Goal: Task Accomplishment & Management: Use online tool/utility

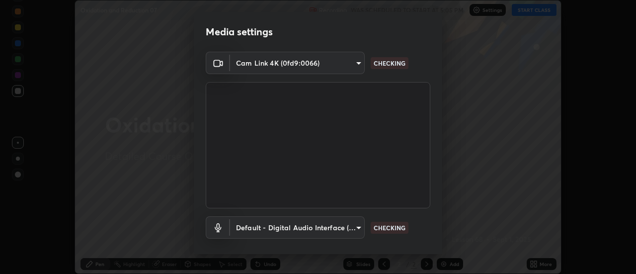
scroll to position [52, 0]
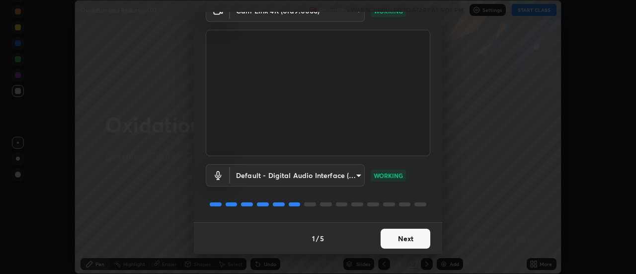
click at [402, 238] on button "Next" at bounding box center [405, 238] width 50 height 20
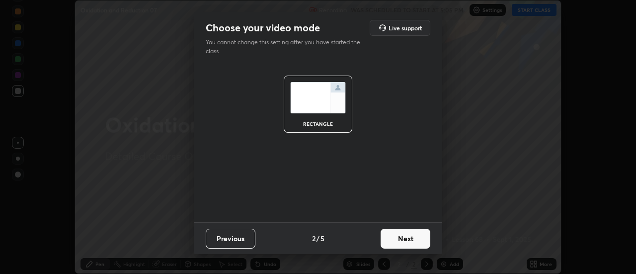
click at [404, 240] on button "Next" at bounding box center [405, 238] width 50 height 20
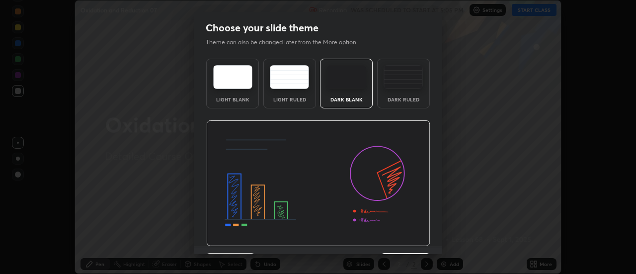
scroll to position [24, 0]
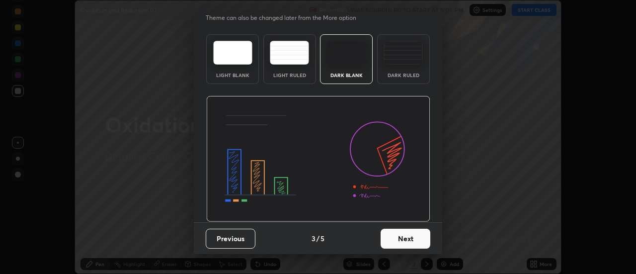
click at [408, 241] on button "Next" at bounding box center [405, 238] width 50 height 20
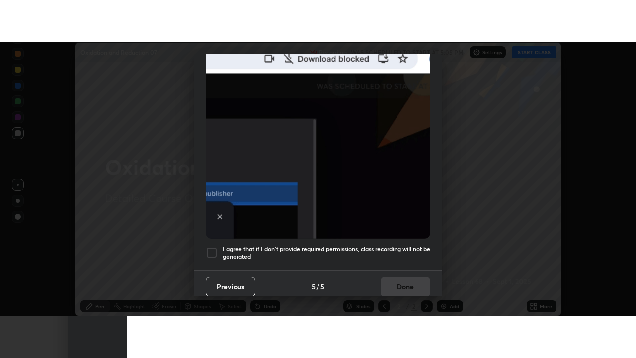
scroll to position [255, 0]
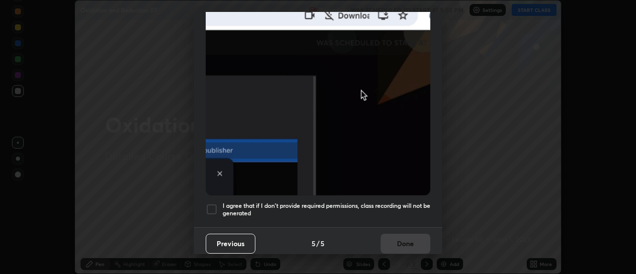
click at [394, 202] on h5 "I agree that if I don't provide required permissions, class recording will not …" at bounding box center [326, 209] width 208 height 15
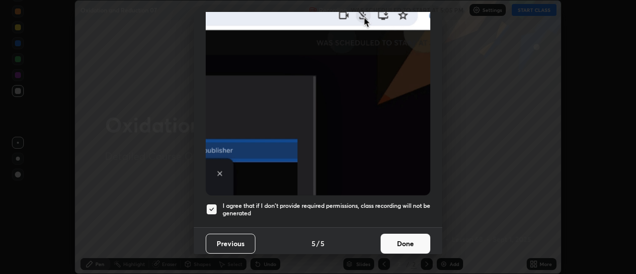
click at [399, 240] on button "Done" at bounding box center [405, 243] width 50 height 20
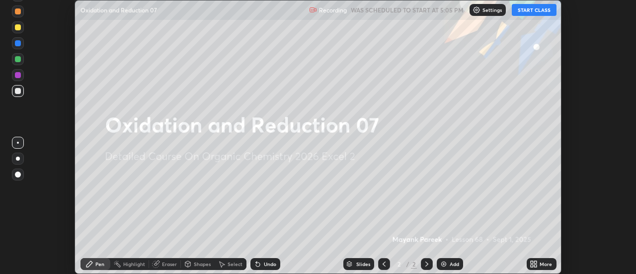
click at [446, 262] on img at bounding box center [443, 264] width 8 height 8
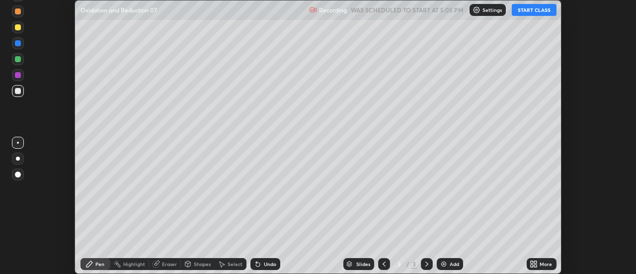
click at [528, 263] on div "More" at bounding box center [541, 264] width 30 height 12
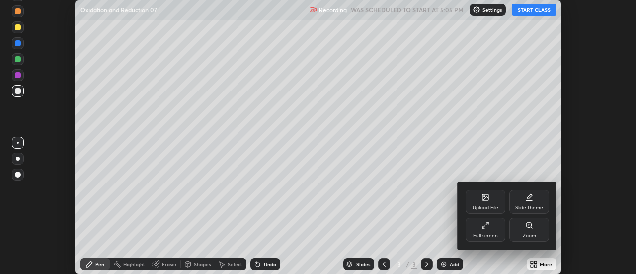
click at [482, 234] on div "Full screen" at bounding box center [485, 235] width 25 height 5
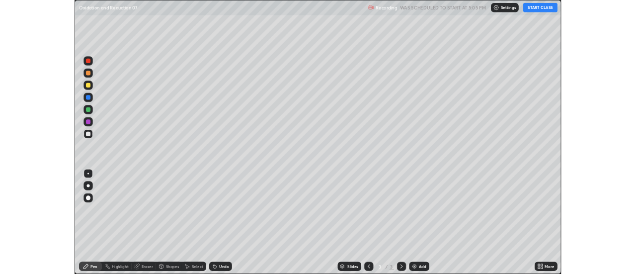
scroll to position [358, 636]
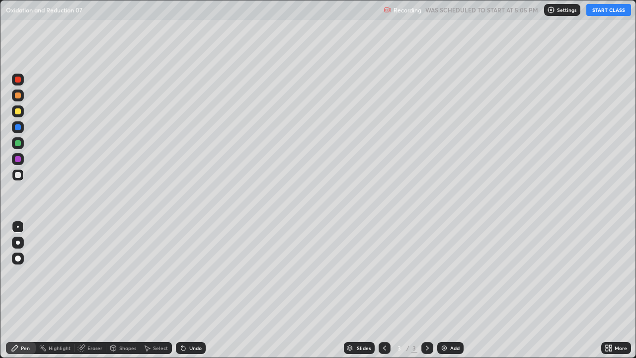
click at [18, 176] on div at bounding box center [18, 175] width 6 height 6
click at [19, 176] on div at bounding box center [18, 175] width 6 height 6
click at [19, 175] on div at bounding box center [18, 175] width 6 height 6
click at [18, 110] on div at bounding box center [18, 111] width 6 height 6
click at [19, 112] on div at bounding box center [18, 111] width 6 height 6
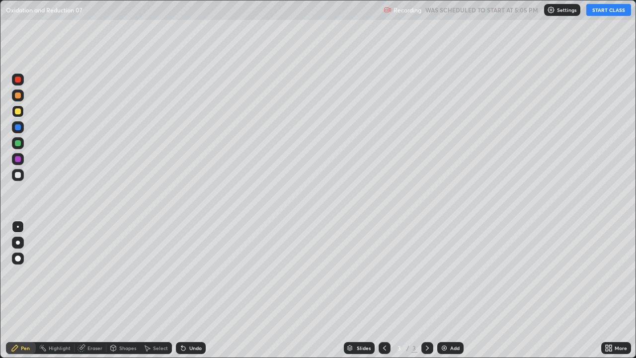
click at [19, 174] on div at bounding box center [18, 175] width 6 height 6
click at [16, 177] on div at bounding box center [18, 175] width 6 height 6
click at [599, 8] on button "START CLASS" at bounding box center [608, 10] width 45 height 12
click at [17, 177] on div at bounding box center [18, 175] width 6 height 6
click at [17, 176] on div at bounding box center [18, 175] width 6 height 6
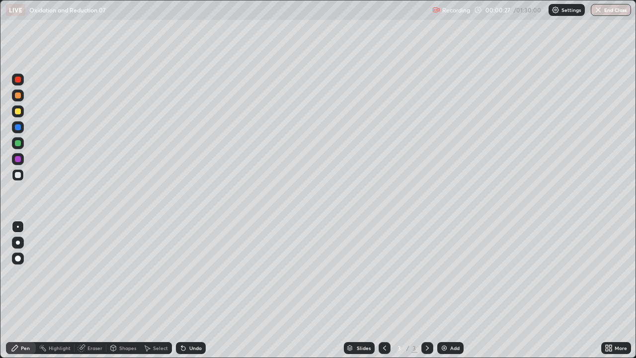
click at [15, 177] on div at bounding box center [18, 175] width 6 height 6
click at [13, 176] on div at bounding box center [18, 175] width 12 height 12
click at [16, 176] on div at bounding box center [18, 175] width 6 height 6
click at [19, 177] on div at bounding box center [18, 175] width 6 height 6
click at [18, 177] on div at bounding box center [18, 175] width 6 height 6
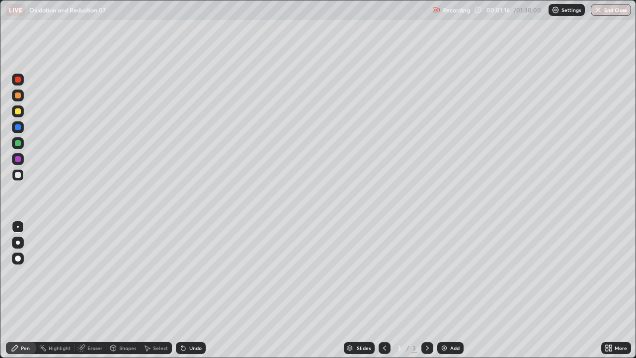
click at [20, 112] on div at bounding box center [18, 111] width 6 height 6
click at [18, 113] on div at bounding box center [18, 111] width 6 height 6
click at [185, 273] on icon at bounding box center [183, 348] width 8 height 8
click at [180, 273] on icon at bounding box center [183, 348] width 8 height 8
click at [181, 273] on icon at bounding box center [181, 345] width 1 height 1
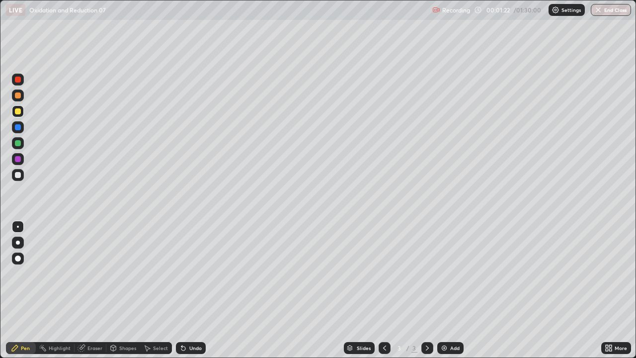
click at [176, 273] on div "Undo" at bounding box center [191, 348] width 30 height 12
click at [18, 178] on div at bounding box center [18, 175] width 12 height 12
click at [21, 175] on div at bounding box center [18, 175] width 12 height 12
click at [186, 273] on div "Undo" at bounding box center [191, 348] width 30 height 12
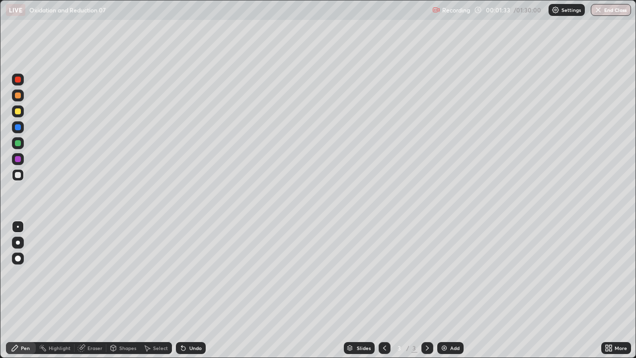
click at [181, 273] on icon at bounding box center [183, 348] width 4 height 4
click at [21, 116] on div at bounding box center [18, 111] width 12 height 12
click at [18, 111] on div at bounding box center [18, 111] width 6 height 6
click at [122, 273] on div "Shapes" at bounding box center [127, 347] width 17 height 5
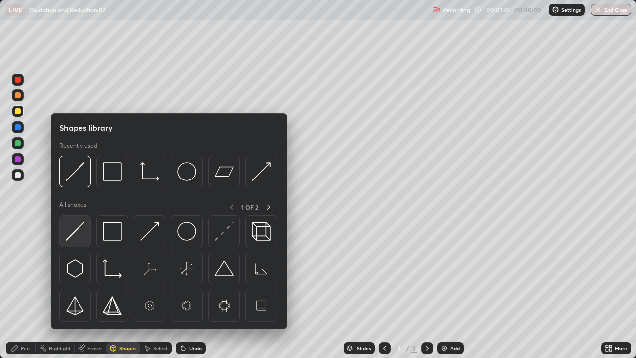
click at [75, 230] on img at bounding box center [75, 230] width 19 height 19
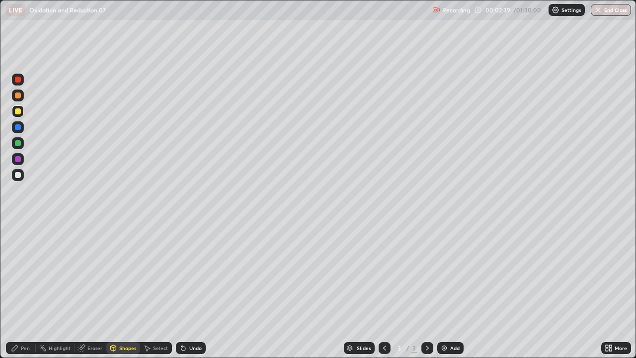
click at [187, 273] on div "Undo" at bounding box center [191, 348] width 30 height 12
click at [22, 273] on div "Pen" at bounding box center [25, 347] width 9 height 5
click at [25, 273] on div "Pen" at bounding box center [25, 347] width 9 height 5
click at [17, 177] on div at bounding box center [18, 175] width 6 height 6
click at [19, 177] on div at bounding box center [18, 175] width 6 height 6
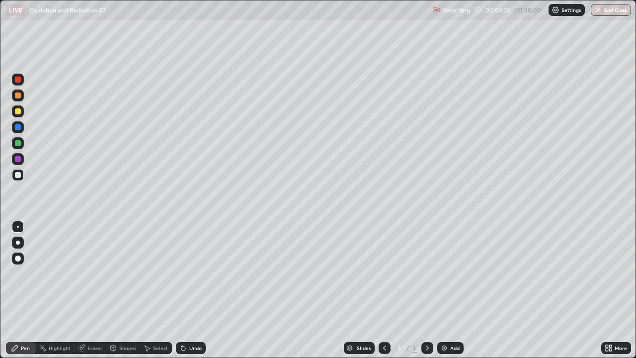
click at [17, 179] on div at bounding box center [18, 175] width 12 height 12
click at [16, 180] on div at bounding box center [18, 175] width 12 height 12
click at [19, 177] on div at bounding box center [18, 175] width 6 height 6
click at [19, 177] on div at bounding box center [18, 175] width 12 height 12
click at [19, 179] on div at bounding box center [18, 175] width 12 height 12
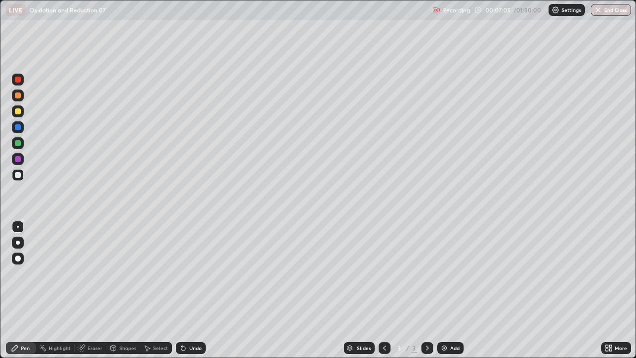
click at [16, 175] on div at bounding box center [18, 175] width 6 height 6
click at [20, 174] on div at bounding box center [18, 175] width 6 height 6
click at [192, 273] on div "Undo" at bounding box center [195, 347] width 12 height 5
click at [185, 273] on icon at bounding box center [183, 348] width 8 height 8
click at [184, 273] on icon at bounding box center [183, 348] width 4 height 4
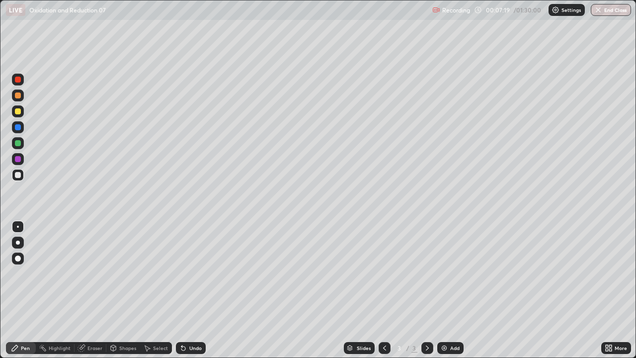
click at [186, 273] on div "Undo" at bounding box center [191, 348] width 30 height 12
click at [20, 179] on div at bounding box center [18, 175] width 12 height 12
click at [18, 178] on div at bounding box center [18, 175] width 12 height 12
click at [17, 178] on div at bounding box center [18, 175] width 12 height 12
click at [21, 178] on div at bounding box center [18, 175] width 12 height 12
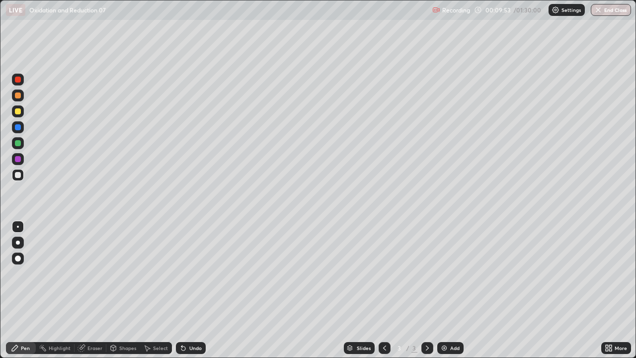
click at [96, 273] on div "Eraser" at bounding box center [94, 347] width 15 height 5
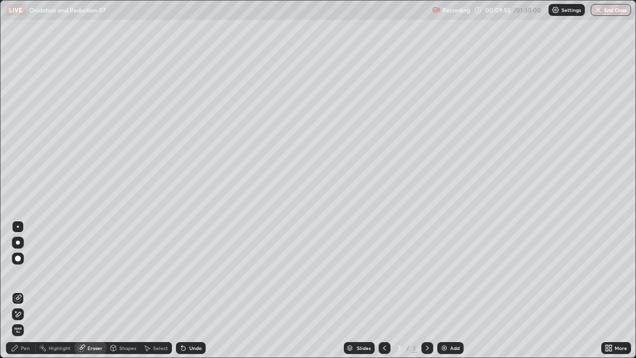
click at [30, 273] on div "Pen" at bounding box center [21, 348] width 30 height 12
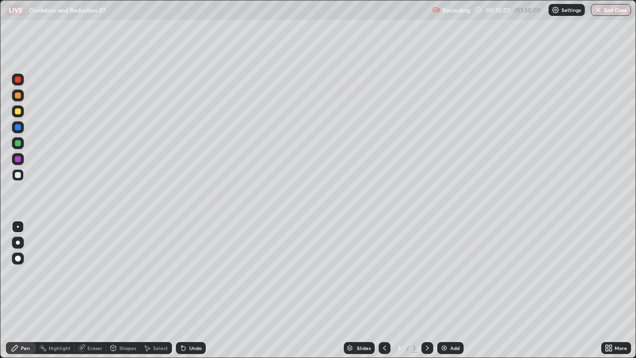
click at [25, 273] on div "Pen" at bounding box center [21, 348] width 30 height 12
click at [22, 114] on div at bounding box center [18, 111] width 12 height 12
click at [18, 114] on div at bounding box center [18, 111] width 6 height 6
click at [83, 273] on div "Eraser" at bounding box center [90, 348] width 32 height 12
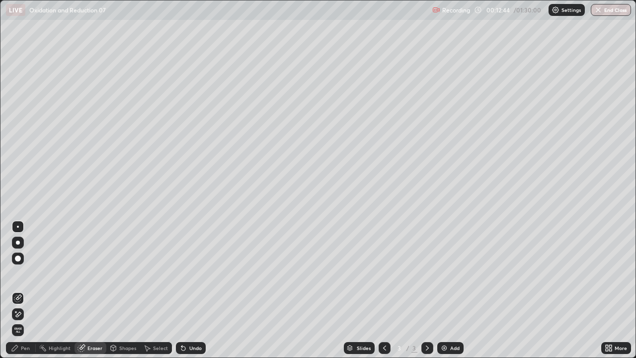
click at [27, 273] on div "Pen" at bounding box center [21, 348] width 30 height 12
click at [25, 273] on div "Pen" at bounding box center [25, 347] width 9 height 5
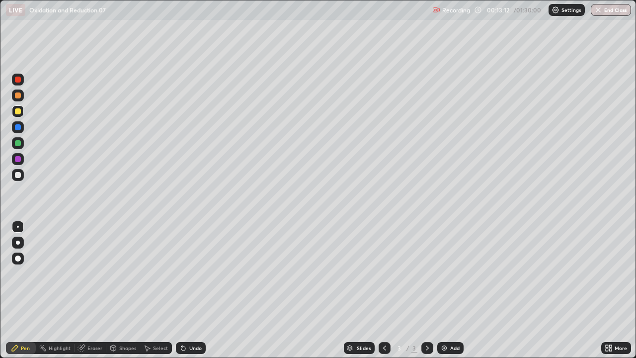
click at [23, 176] on div at bounding box center [18, 175] width 12 height 12
click at [18, 176] on div at bounding box center [18, 175] width 6 height 6
click at [22, 112] on div at bounding box center [18, 111] width 12 height 12
click at [19, 115] on div at bounding box center [18, 111] width 12 height 12
click at [17, 175] on div at bounding box center [18, 175] width 6 height 6
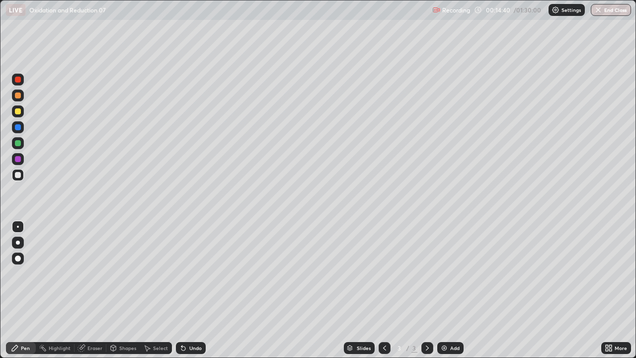
click at [86, 273] on div "Eraser" at bounding box center [90, 348] width 32 height 12
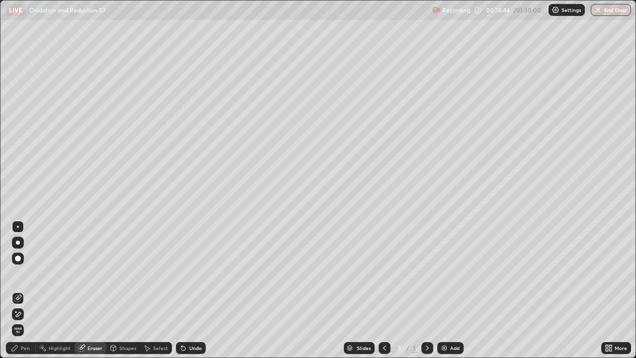
click at [28, 273] on div "Pen" at bounding box center [21, 348] width 30 height 12
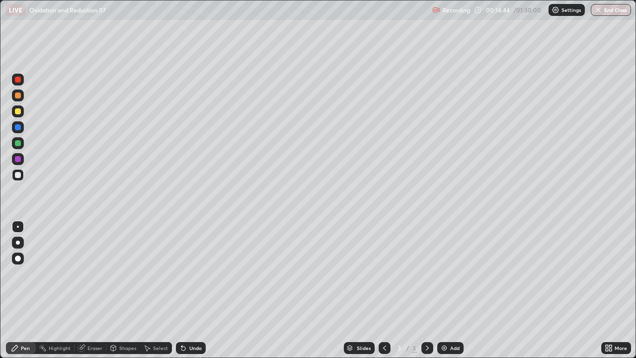
click at [28, 273] on div "Pen" at bounding box center [25, 347] width 9 height 5
click at [153, 273] on div "Select" at bounding box center [160, 347] width 15 height 5
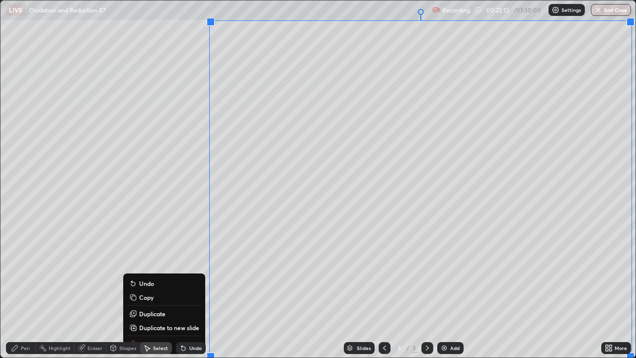
click at [176, 273] on p "Duplicate to new slide" at bounding box center [169, 327] width 60 height 8
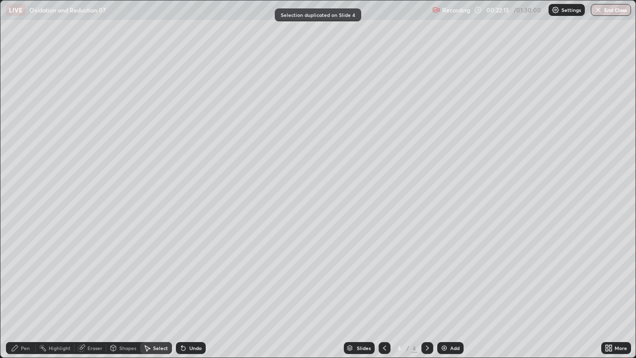
click at [89, 273] on div "Eraser" at bounding box center [94, 347] width 15 height 5
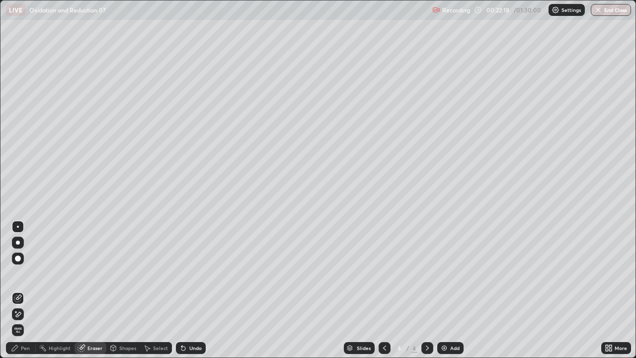
click at [25, 273] on div "Pen" at bounding box center [21, 348] width 30 height 12
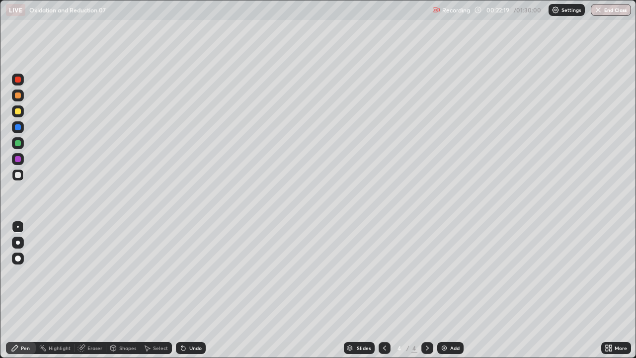
click at [26, 273] on div "Pen" at bounding box center [25, 347] width 9 height 5
click at [23, 175] on div at bounding box center [18, 175] width 12 height 12
click at [20, 176] on div at bounding box center [18, 175] width 6 height 6
click at [17, 170] on div at bounding box center [18, 175] width 12 height 12
click at [186, 273] on div "Undo" at bounding box center [191, 348] width 30 height 12
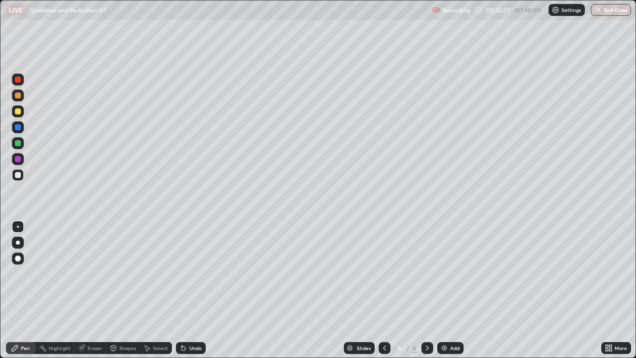
click at [181, 273] on icon at bounding box center [183, 348] width 4 height 4
click at [186, 273] on div "Undo" at bounding box center [191, 348] width 30 height 12
click at [184, 273] on icon at bounding box center [183, 348] width 8 height 8
click at [183, 273] on icon at bounding box center [183, 348] width 8 height 8
click at [182, 273] on icon at bounding box center [183, 348] width 4 height 4
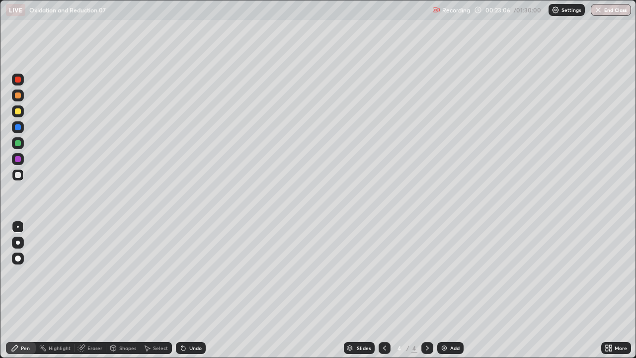
click at [181, 273] on icon at bounding box center [183, 348] width 4 height 4
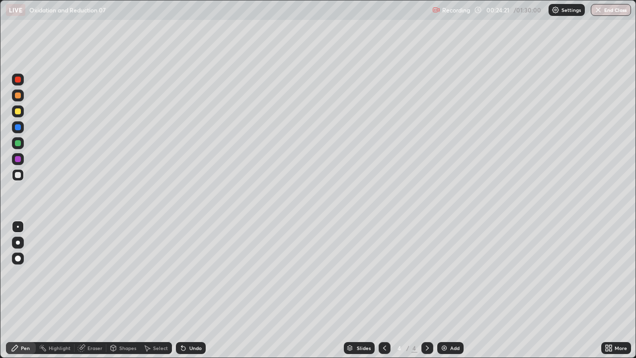
click at [181, 273] on icon at bounding box center [181, 345] width 1 height 1
click at [183, 273] on icon at bounding box center [183, 348] width 8 height 8
click at [182, 273] on icon at bounding box center [183, 348] width 4 height 4
click at [183, 273] on icon at bounding box center [183, 348] width 4 height 4
click at [16, 176] on div at bounding box center [18, 175] width 6 height 6
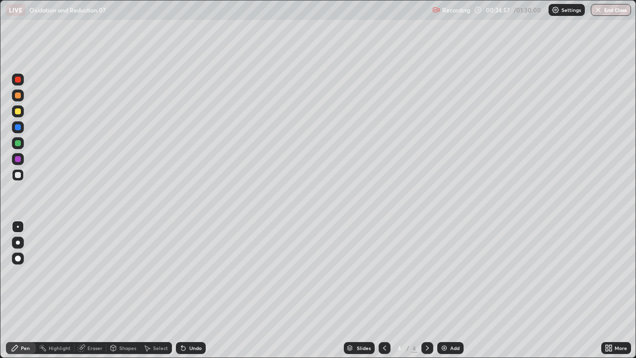
click at [154, 273] on div "Select" at bounding box center [156, 348] width 32 height 12
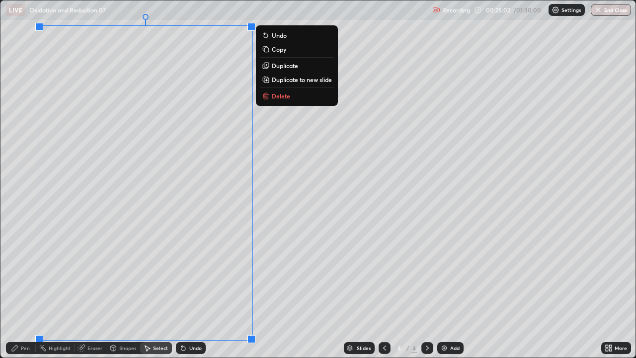
click at [285, 80] on p "Duplicate to new slide" at bounding box center [302, 79] width 60 height 8
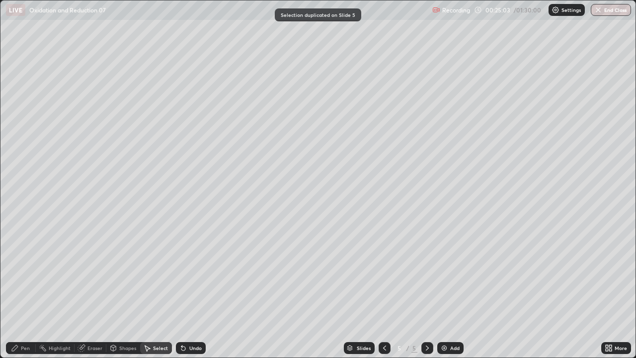
click at [116, 273] on icon at bounding box center [113, 348] width 8 height 8
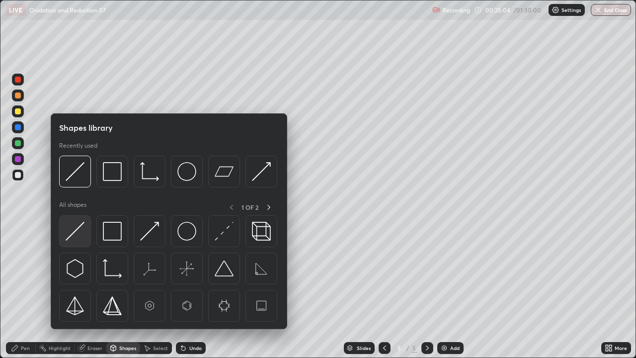
click at [81, 233] on img at bounding box center [75, 230] width 19 height 19
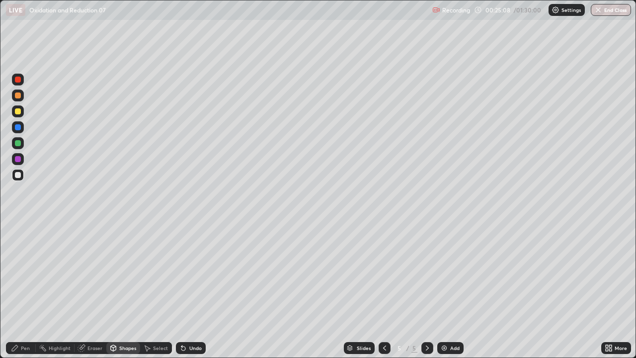
click at [383, 273] on icon at bounding box center [384, 348] width 8 height 8
click at [24, 273] on div "Pen" at bounding box center [21, 348] width 30 height 12
click at [426, 273] on icon at bounding box center [427, 348] width 8 height 8
click at [119, 273] on div "Shapes" at bounding box center [123, 348] width 34 height 12
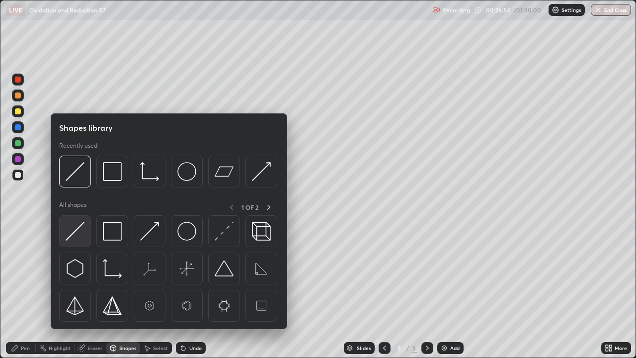
click at [76, 230] on img at bounding box center [75, 230] width 19 height 19
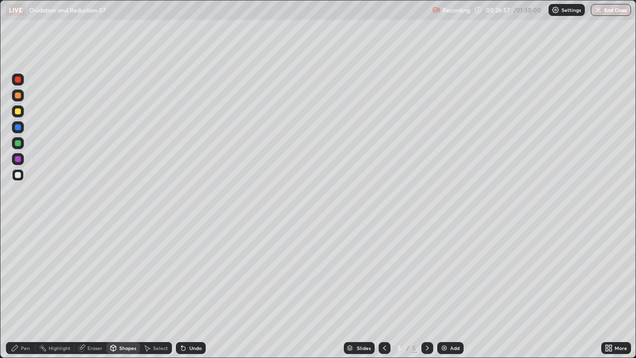
click at [62, 273] on div "Highlight" at bounding box center [60, 347] width 22 height 5
click at [88, 273] on div "Eraser" at bounding box center [94, 347] width 15 height 5
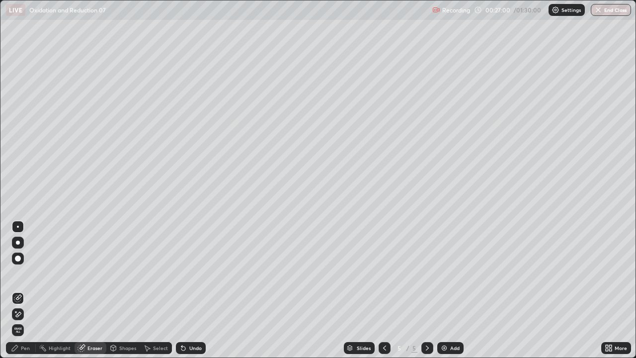
click at [26, 273] on div "Pen" at bounding box center [25, 347] width 9 height 5
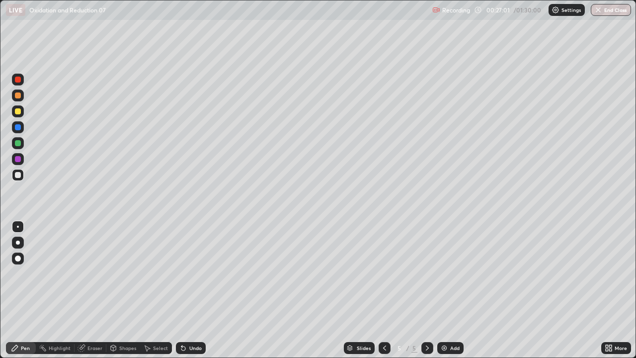
click at [18, 175] on div at bounding box center [18, 175] width 6 height 6
click at [187, 273] on div "Undo" at bounding box center [191, 348] width 30 height 12
click at [186, 273] on div "Undo" at bounding box center [191, 348] width 30 height 12
click at [187, 273] on div "Undo" at bounding box center [191, 348] width 30 height 12
click at [186, 273] on div "Undo" at bounding box center [191, 348] width 30 height 12
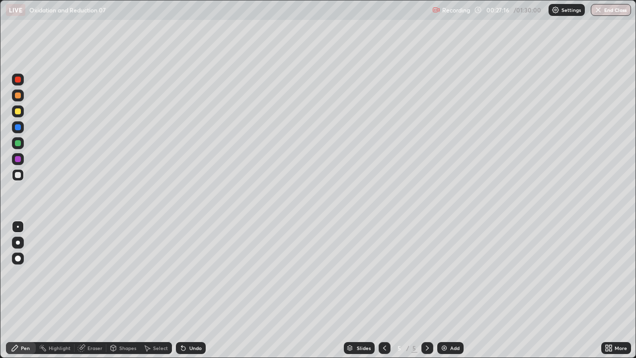
click at [187, 273] on div "Undo" at bounding box center [191, 348] width 30 height 12
click at [186, 273] on div "Undo" at bounding box center [191, 348] width 30 height 12
click at [185, 273] on icon at bounding box center [183, 348] width 8 height 8
click at [18, 112] on div at bounding box center [18, 111] width 6 height 6
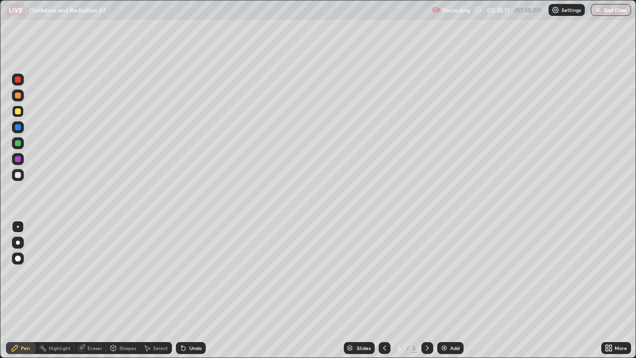
click at [183, 273] on div "Undo" at bounding box center [191, 348] width 30 height 12
click at [196, 273] on div "Undo" at bounding box center [191, 348] width 30 height 12
click at [196, 273] on div "Undo" at bounding box center [195, 347] width 12 height 5
click at [90, 273] on div "Eraser" at bounding box center [90, 348] width 32 height 12
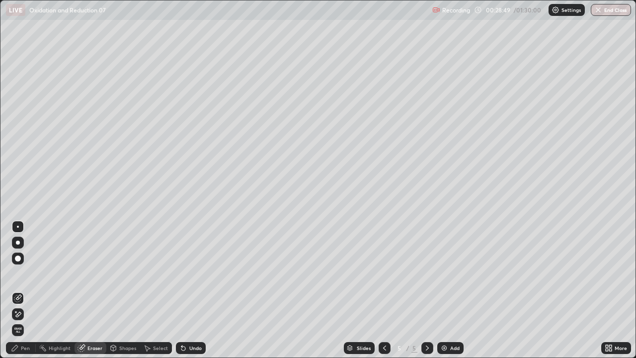
click at [28, 273] on div "Pen" at bounding box center [25, 347] width 9 height 5
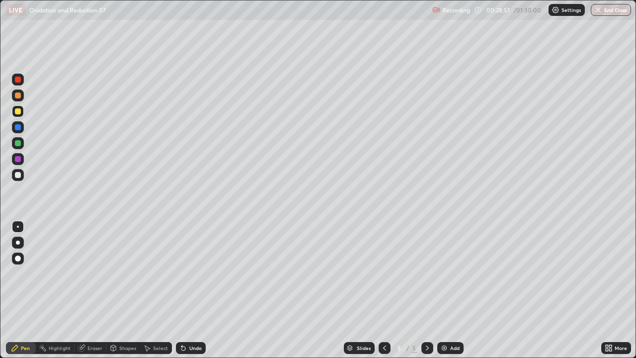
click at [184, 273] on icon at bounding box center [183, 348] width 8 height 8
click at [190, 273] on div "Undo" at bounding box center [195, 347] width 12 height 5
click at [94, 273] on div "Eraser" at bounding box center [90, 348] width 32 height 12
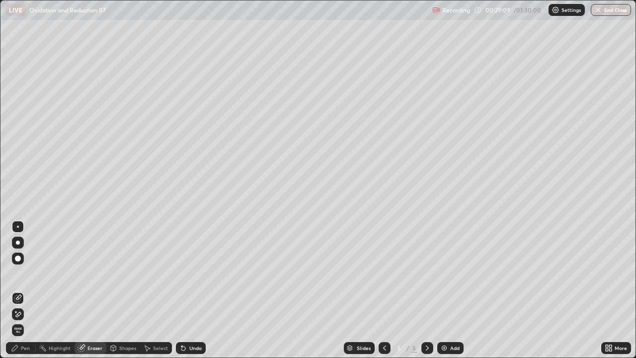
click at [28, 273] on div "Pen" at bounding box center [25, 347] width 9 height 5
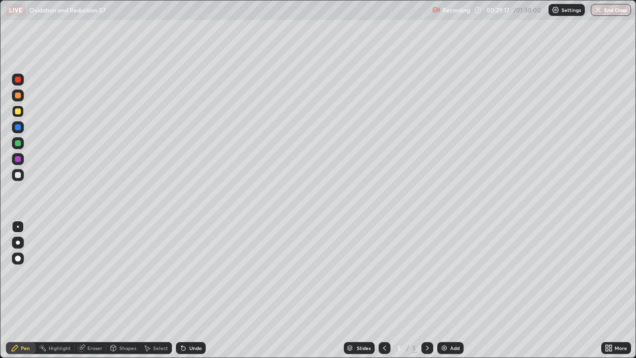
click at [189, 273] on div "Undo" at bounding box center [191, 348] width 30 height 12
click at [191, 273] on div "Undo" at bounding box center [191, 348] width 30 height 12
click at [181, 273] on icon at bounding box center [183, 348] width 4 height 4
click at [119, 273] on div "Shapes" at bounding box center [127, 347] width 17 height 5
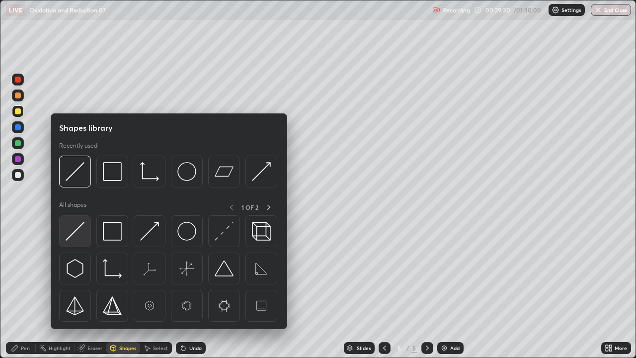
click at [77, 235] on img at bounding box center [75, 230] width 19 height 19
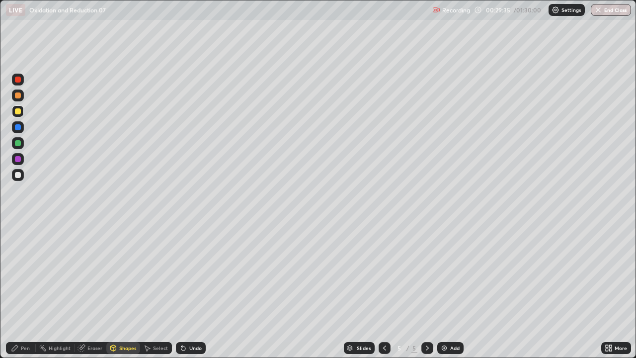
click at [20, 273] on div "Pen" at bounding box center [21, 348] width 30 height 12
click at [18, 273] on icon at bounding box center [15, 348] width 8 height 8
click at [14, 178] on div at bounding box center [18, 175] width 12 height 12
click at [18, 175] on div at bounding box center [18, 175] width 6 height 6
click at [445, 273] on img at bounding box center [444, 348] width 8 height 8
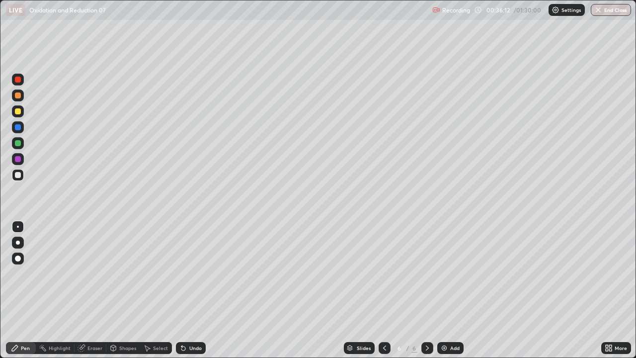
click at [24, 273] on div "Pen" at bounding box center [21, 348] width 30 height 12
click at [26, 273] on div "Pen" at bounding box center [25, 347] width 9 height 5
click at [89, 273] on div "Eraser" at bounding box center [94, 347] width 15 height 5
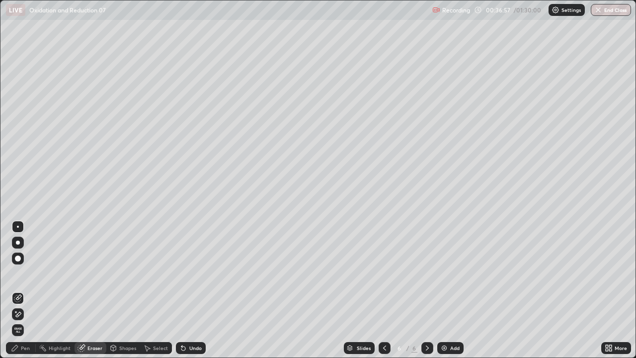
click at [27, 273] on div "Pen" at bounding box center [21, 348] width 30 height 12
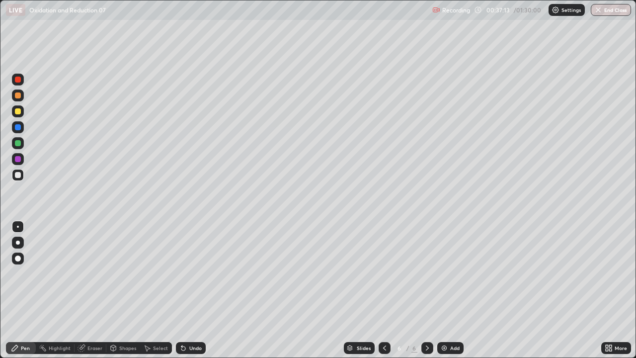
click at [91, 273] on div "Eraser" at bounding box center [94, 347] width 15 height 5
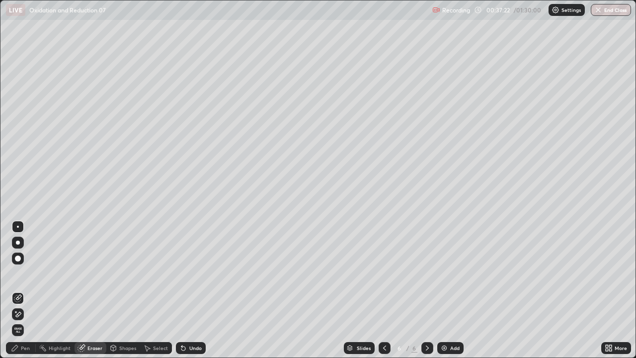
click at [28, 273] on div "Pen" at bounding box center [21, 348] width 30 height 12
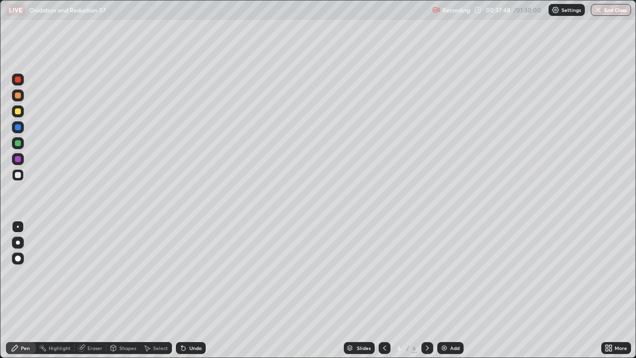
click at [118, 273] on div "Shapes" at bounding box center [123, 348] width 34 height 12
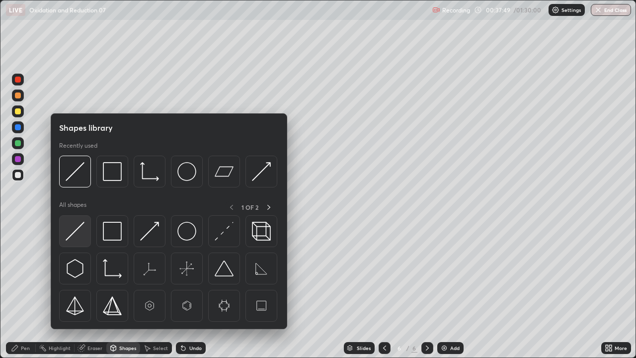
click at [77, 231] on img at bounding box center [75, 230] width 19 height 19
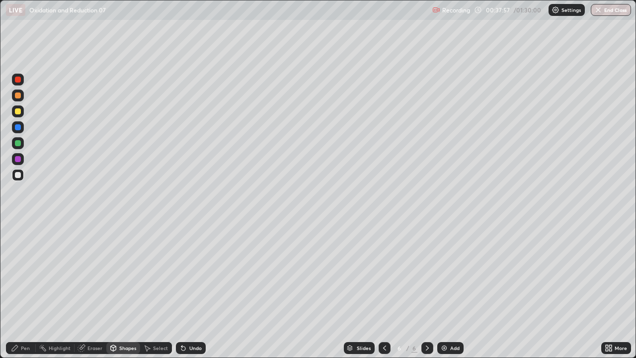
click at [189, 273] on div "Undo" at bounding box center [195, 347] width 12 height 5
click at [190, 273] on div "Undo" at bounding box center [195, 347] width 12 height 5
click at [20, 273] on div "Pen" at bounding box center [21, 348] width 30 height 12
click at [193, 273] on div "Undo" at bounding box center [195, 347] width 12 height 5
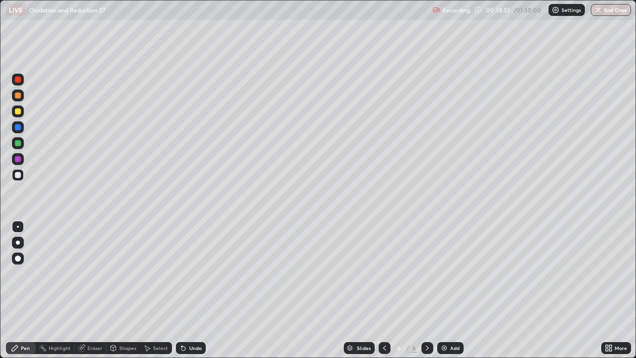
click at [196, 273] on div "Undo" at bounding box center [195, 347] width 12 height 5
click at [193, 273] on div "Undo" at bounding box center [191, 348] width 30 height 12
click at [86, 273] on div "Eraser" at bounding box center [90, 348] width 32 height 12
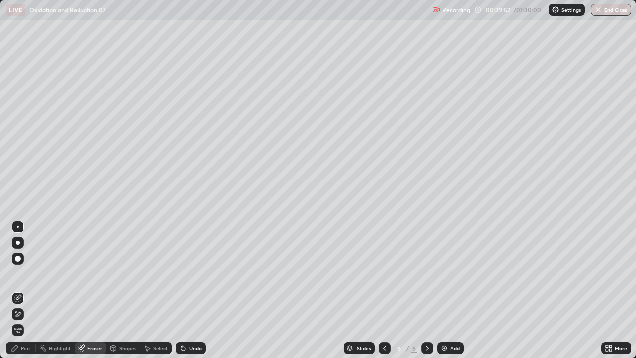
click at [24, 273] on div "Pen" at bounding box center [25, 347] width 9 height 5
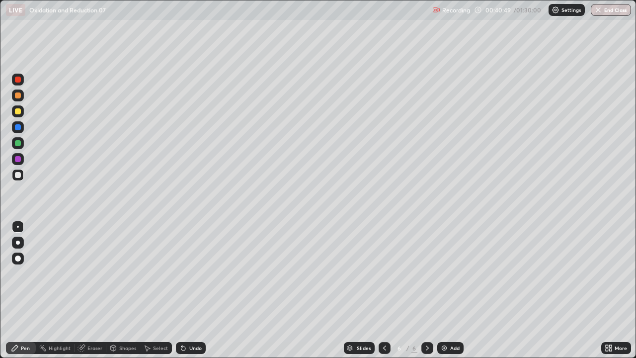
click at [189, 273] on div "Undo" at bounding box center [195, 347] width 12 height 5
click at [192, 273] on div "Undo" at bounding box center [195, 347] width 12 height 5
click at [16, 115] on div at bounding box center [18, 111] width 12 height 12
click at [20, 112] on div at bounding box center [18, 111] width 6 height 6
click at [19, 175] on div at bounding box center [18, 175] width 6 height 6
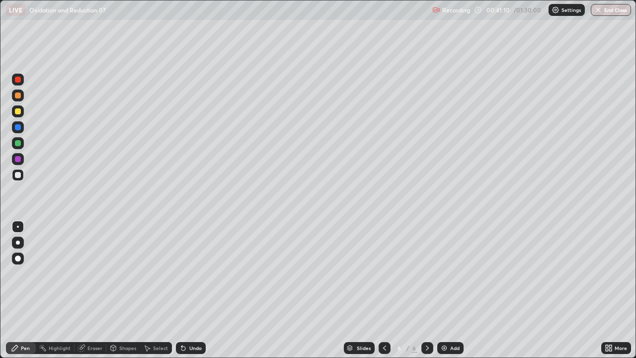
click at [22, 175] on div at bounding box center [18, 175] width 12 height 12
click at [19, 113] on div at bounding box center [18, 111] width 6 height 6
click at [18, 113] on div at bounding box center [18, 111] width 6 height 6
click at [18, 177] on div at bounding box center [18, 175] width 6 height 6
click at [19, 177] on div at bounding box center [18, 175] width 6 height 6
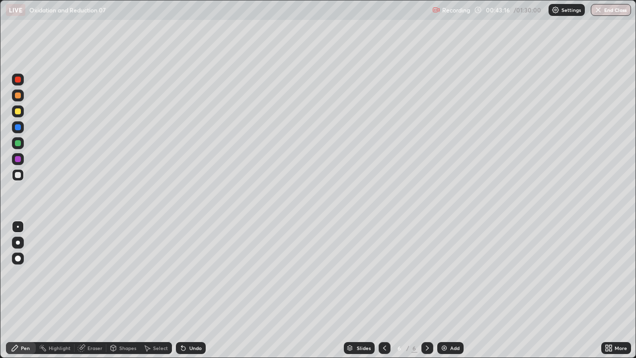
click at [18, 109] on div at bounding box center [18, 111] width 6 height 6
click at [18, 145] on div at bounding box center [18, 143] width 6 height 6
click at [19, 145] on div at bounding box center [18, 143] width 6 height 6
click at [19, 161] on div at bounding box center [18, 159] width 6 height 6
click at [18, 161] on div at bounding box center [18, 159] width 6 height 6
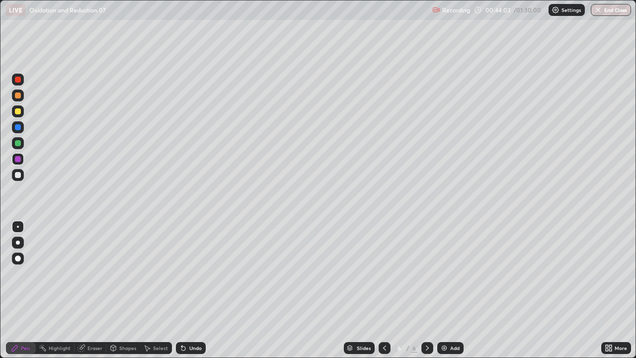
click at [15, 179] on div at bounding box center [18, 175] width 12 height 12
click at [17, 178] on div at bounding box center [18, 175] width 12 height 12
click at [191, 273] on div "Undo" at bounding box center [195, 347] width 12 height 5
click at [190, 273] on div "Undo" at bounding box center [195, 347] width 12 height 5
click at [185, 273] on icon at bounding box center [183, 348] width 8 height 8
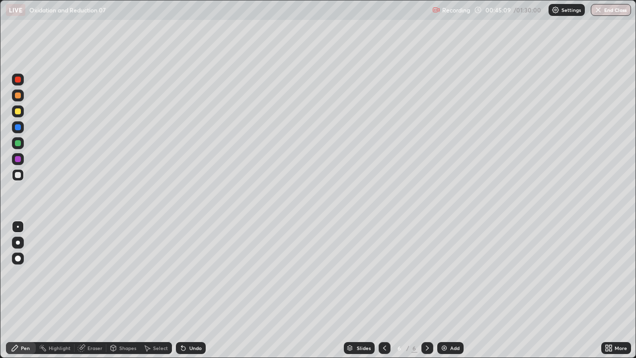
click at [16, 113] on div at bounding box center [18, 111] width 6 height 6
click at [16, 112] on div at bounding box center [18, 111] width 6 height 6
click at [16, 175] on div at bounding box center [18, 175] width 6 height 6
click at [20, 176] on div at bounding box center [18, 175] width 6 height 6
click at [61, 273] on div "Highlight" at bounding box center [60, 347] width 22 height 5
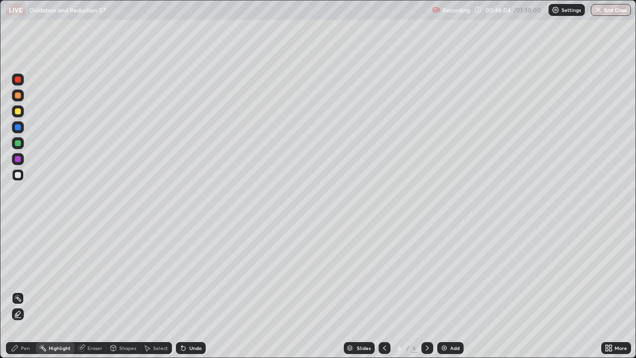
click at [91, 273] on div "Eraser" at bounding box center [94, 347] width 15 height 5
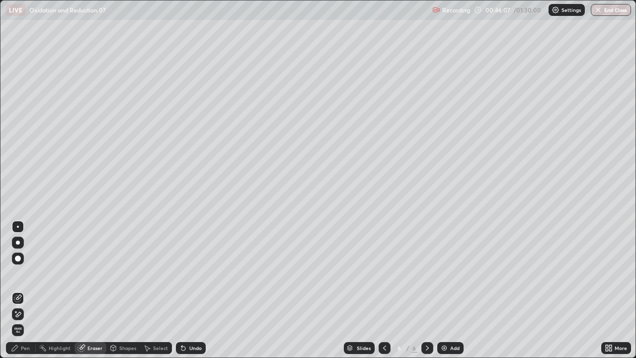
click at [33, 273] on div "Pen" at bounding box center [21, 348] width 30 height 12
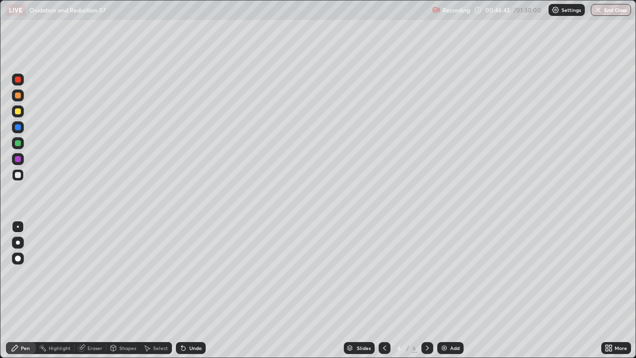
click at [20, 115] on div at bounding box center [18, 111] width 12 height 12
click at [17, 115] on div at bounding box center [18, 111] width 12 height 12
click at [20, 111] on div at bounding box center [18, 111] width 6 height 6
click at [18, 95] on div at bounding box center [18, 95] width 6 height 6
click at [18, 96] on div at bounding box center [18, 95] width 6 height 6
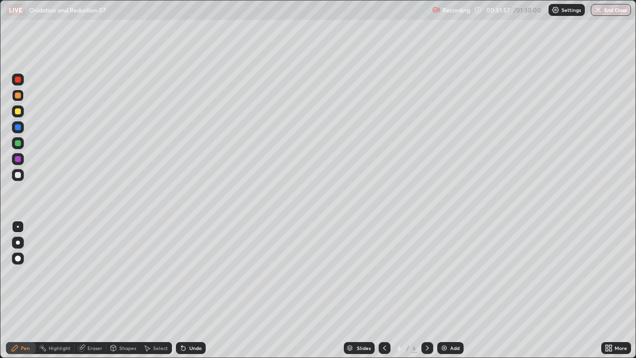
click at [193, 273] on div "Undo" at bounding box center [195, 347] width 12 height 5
click at [195, 273] on div "Undo" at bounding box center [191, 348] width 30 height 12
click at [194, 273] on div "Undo" at bounding box center [191, 348] width 30 height 12
click at [442, 273] on img at bounding box center [444, 348] width 8 height 8
click at [28, 273] on div "Pen" at bounding box center [25, 347] width 9 height 5
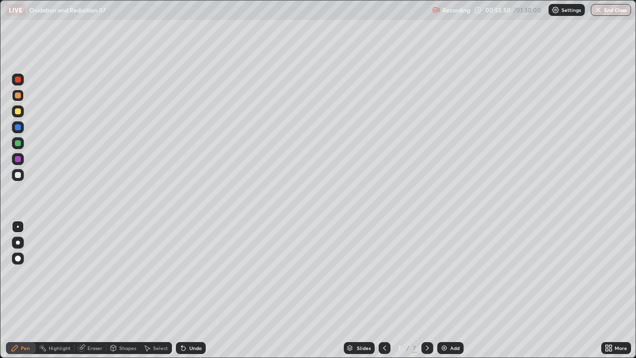
click at [18, 175] on div at bounding box center [18, 175] width 6 height 6
click at [17, 176] on div at bounding box center [18, 175] width 6 height 6
click at [19, 110] on div at bounding box center [18, 111] width 6 height 6
click at [19, 112] on div at bounding box center [18, 111] width 6 height 6
click at [23, 176] on div at bounding box center [18, 175] width 12 height 12
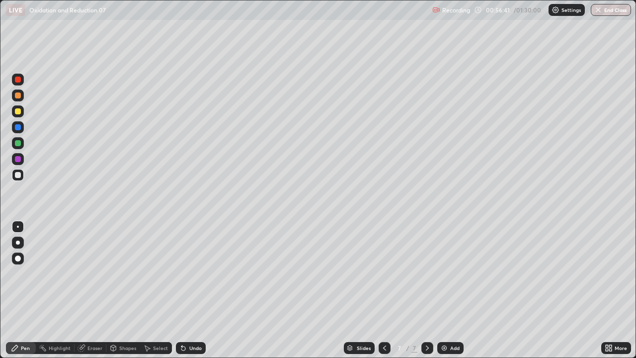
click at [119, 273] on div "Shapes" at bounding box center [123, 348] width 34 height 12
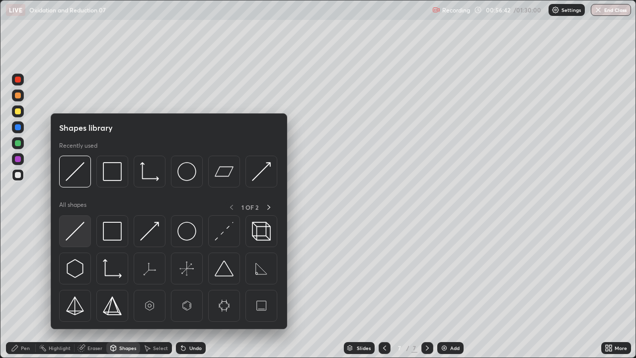
click at [75, 232] on img at bounding box center [75, 230] width 19 height 19
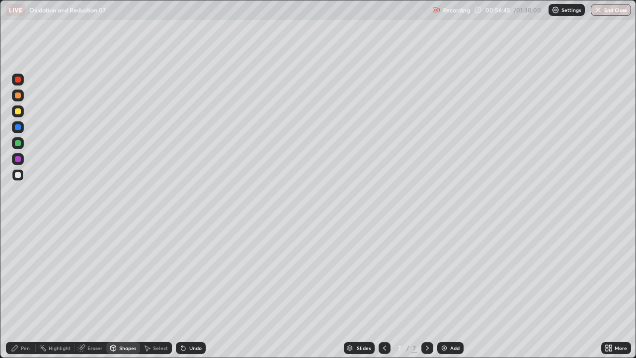
click at [26, 273] on div "Pen" at bounding box center [25, 347] width 9 height 5
click at [24, 273] on div "Pen" at bounding box center [25, 347] width 9 height 5
click at [189, 273] on div "Undo" at bounding box center [195, 347] width 12 height 5
click at [188, 273] on div "Undo" at bounding box center [191, 348] width 30 height 12
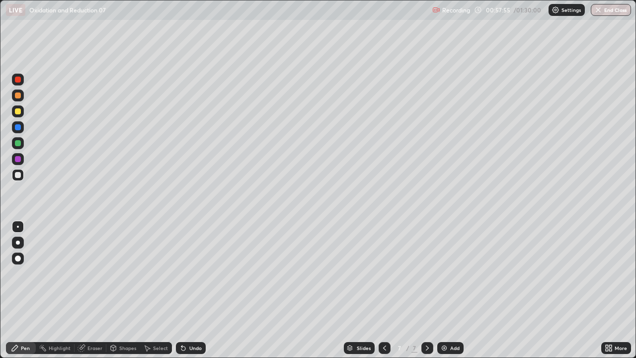
click at [188, 273] on div "Undo" at bounding box center [191, 348] width 30 height 12
click at [97, 273] on div "Eraser" at bounding box center [94, 347] width 15 height 5
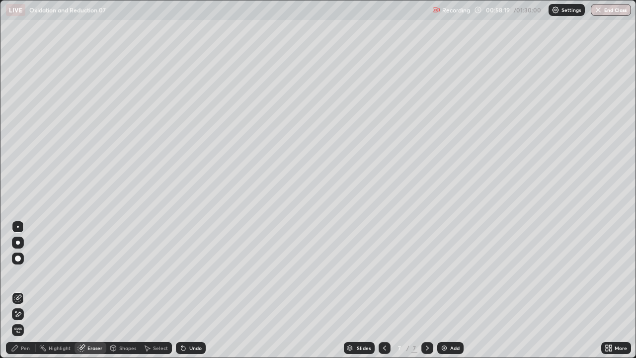
click at [29, 273] on div "Pen" at bounding box center [21, 348] width 30 height 12
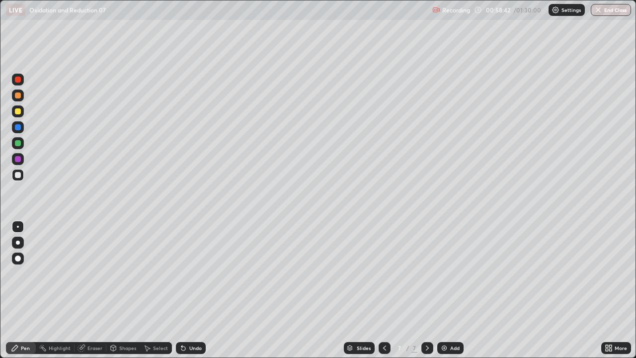
click at [187, 273] on div "Undo" at bounding box center [191, 348] width 30 height 12
click at [186, 273] on div "Undo" at bounding box center [191, 348] width 30 height 12
click at [187, 273] on div "Undo" at bounding box center [191, 348] width 30 height 12
click at [189, 273] on div "Undo" at bounding box center [195, 347] width 12 height 5
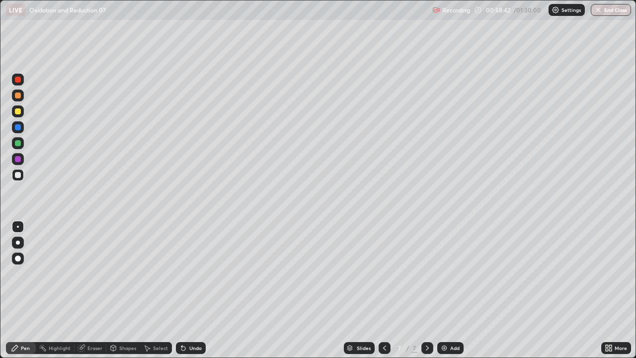
click at [189, 273] on div "Undo" at bounding box center [195, 347] width 12 height 5
click at [187, 273] on div "Undo" at bounding box center [191, 348] width 30 height 12
click at [185, 273] on icon at bounding box center [183, 348] width 8 height 8
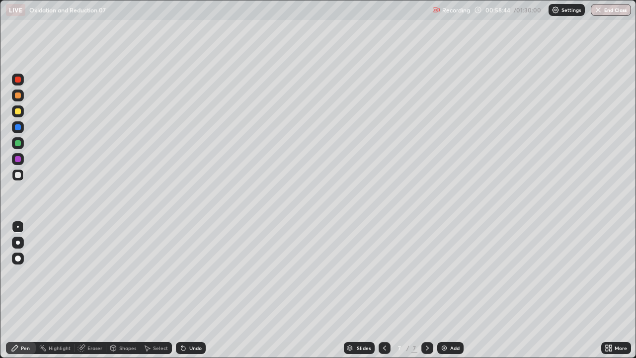
click at [182, 273] on icon at bounding box center [183, 348] width 4 height 4
click at [18, 143] on div at bounding box center [18, 143] width 6 height 6
click at [19, 178] on div at bounding box center [18, 175] width 12 height 12
click at [18, 113] on div at bounding box center [18, 111] width 6 height 6
click at [17, 113] on div at bounding box center [18, 111] width 6 height 6
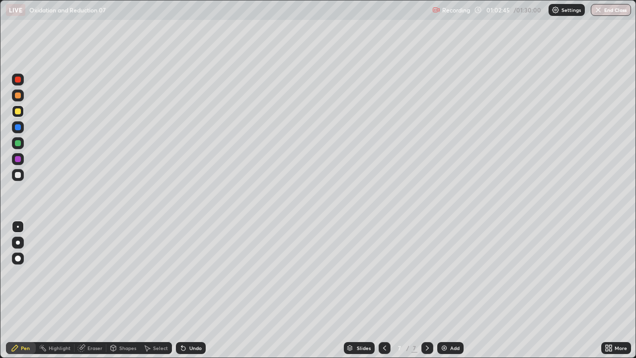
click at [19, 177] on div at bounding box center [18, 175] width 6 height 6
click at [202, 273] on div "Undo" at bounding box center [191, 348] width 30 height 12
click at [203, 273] on div "Undo" at bounding box center [191, 348] width 30 height 12
click at [196, 273] on div "Undo" at bounding box center [191, 348] width 30 height 12
click at [197, 273] on div "Undo" at bounding box center [191, 348] width 30 height 12
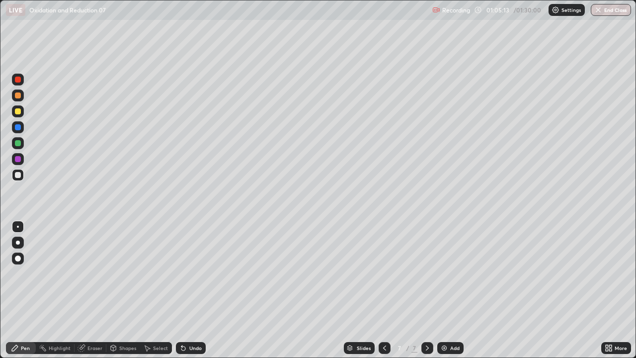
click at [198, 273] on div "Undo" at bounding box center [191, 348] width 30 height 12
click at [197, 273] on div "Undo" at bounding box center [191, 348] width 30 height 12
click at [153, 273] on div "Select" at bounding box center [156, 348] width 32 height 12
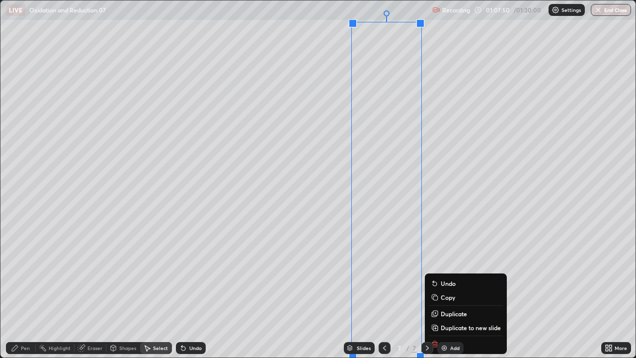
click at [337, 67] on div "0 ° Undo Copy Duplicate Duplicate to new slide Delete" at bounding box center [317, 178] width 635 height 357
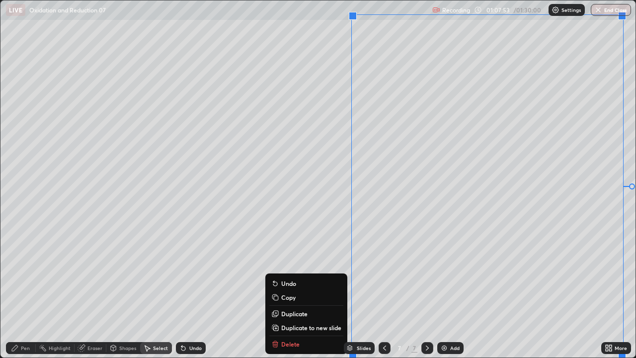
click at [306, 273] on p "Duplicate to new slide" at bounding box center [311, 327] width 60 height 8
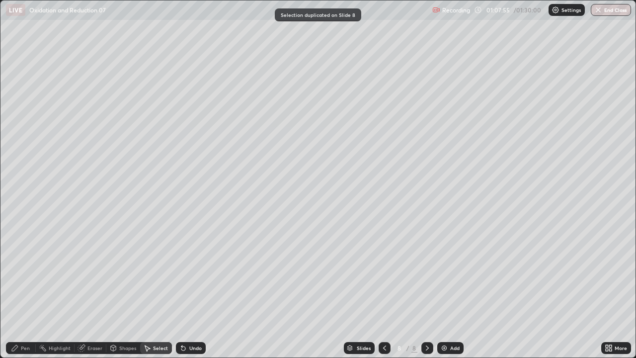
click at [20, 273] on div "Pen" at bounding box center [21, 348] width 30 height 12
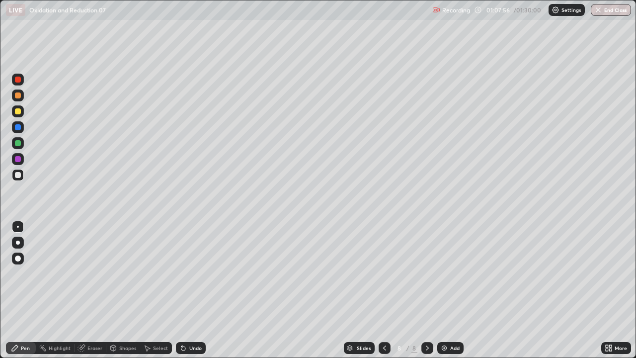
click at [17, 177] on div at bounding box center [18, 175] width 6 height 6
click at [158, 273] on div "Select" at bounding box center [160, 347] width 15 height 5
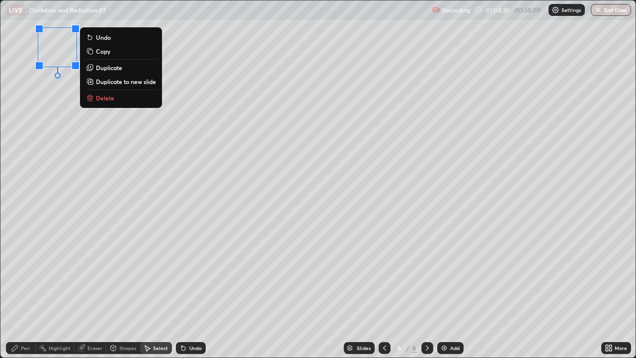
click at [69, 110] on div "0 ° Undo Copy Duplicate Duplicate to new slide Delete" at bounding box center [317, 178] width 635 height 357
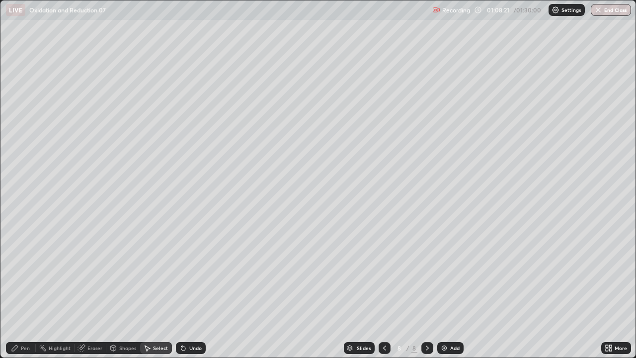
click at [20, 273] on div "Pen" at bounding box center [21, 348] width 30 height 12
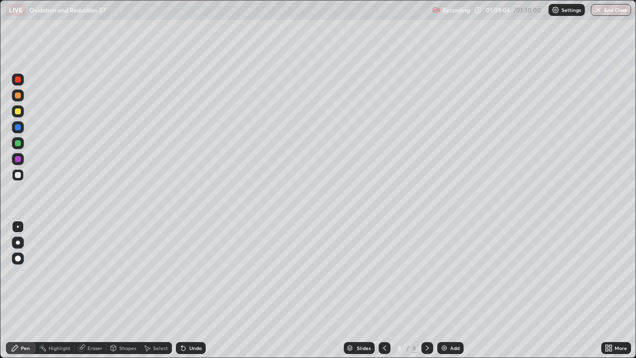
click at [188, 273] on div "Undo" at bounding box center [191, 348] width 30 height 12
click at [182, 273] on icon at bounding box center [183, 348] width 4 height 4
click at [156, 273] on div "Select" at bounding box center [156, 348] width 32 height 12
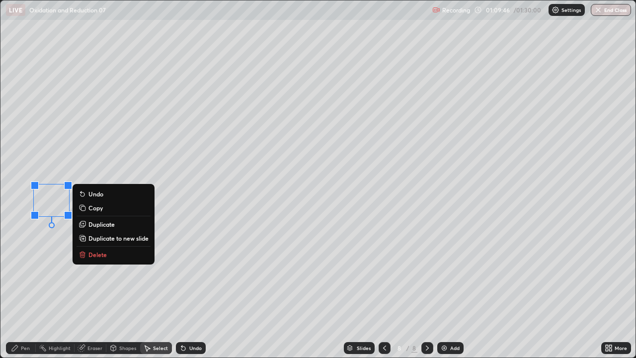
click at [23, 273] on div "Pen" at bounding box center [21, 348] width 30 height 12
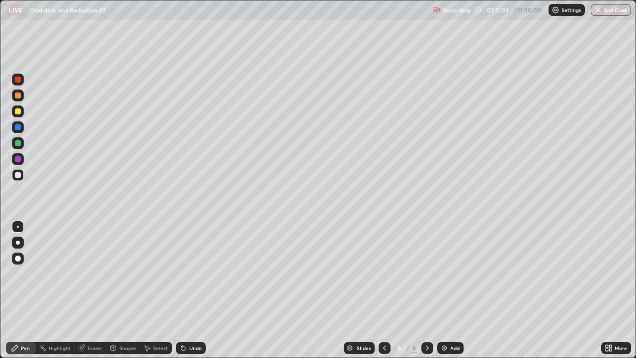
click at [189, 273] on div "Undo" at bounding box center [195, 347] width 12 height 5
click at [22, 116] on div at bounding box center [18, 111] width 12 height 12
click at [22, 114] on div at bounding box center [18, 111] width 12 height 12
click at [18, 179] on div at bounding box center [18, 175] width 12 height 12
click at [18, 175] on div at bounding box center [18, 175] width 6 height 6
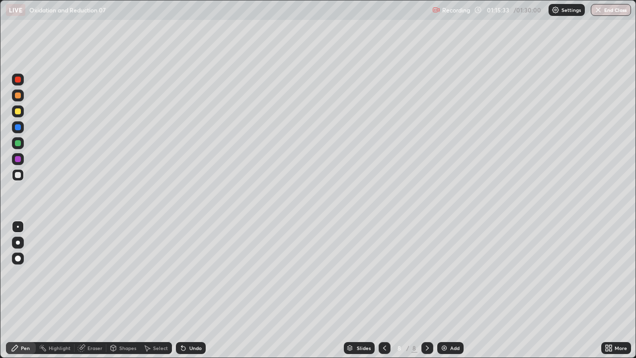
click at [18, 114] on div at bounding box center [18, 111] width 6 height 6
click at [192, 273] on div "Undo" at bounding box center [195, 347] width 12 height 5
click at [17, 178] on div at bounding box center [18, 175] width 12 height 12
click at [18, 175] on div at bounding box center [18, 175] width 6 height 6
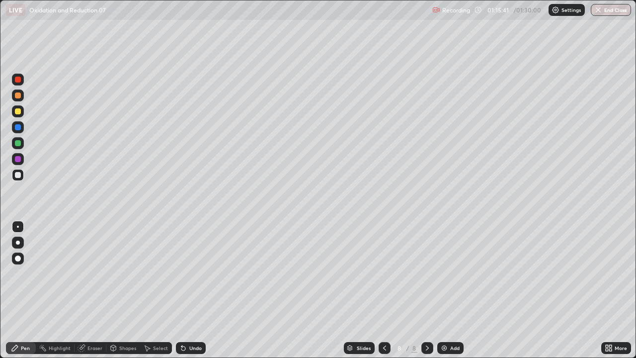
click at [17, 111] on div at bounding box center [18, 111] width 6 height 6
click at [20, 110] on div at bounding box center [18, 111] width 6 height 6
click at [25, 273] on div "Pen" at bounding box center [25, 347] width 9 height 5
click at [383, 273] on icon at bounding box center [384, 348] width 8 height 8
click at [384, 273] on icon at bounding box center [384, 347] width 3 height 5
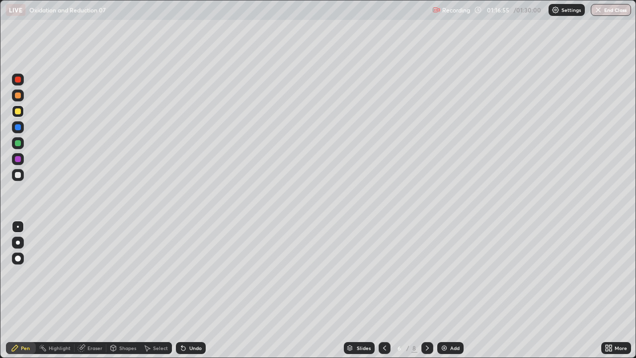
click at [426, 273] on icon at bounding box center [427, 348] width 8 height 8
click at [431, 273] on div at bounding box center [427, 348] width 12 height 12
click at [432, 273] on div at bounding box center [427, 348] width 12 height 20
click at [431, 273] on div at bounding box center [427, 348] width 12 height 20
click at [26, 273] on div "Pen" at bounding box center [21, 348] width 30 height 12
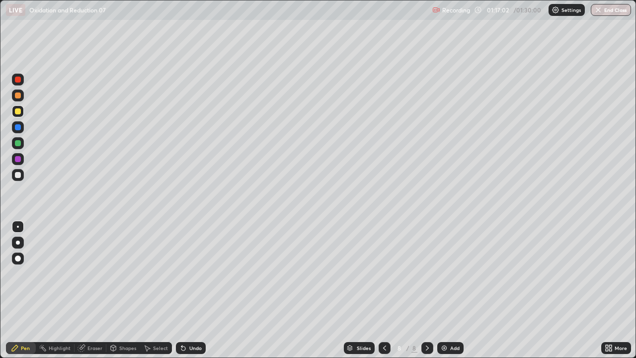
click at [28, 273] on div "Pen" at bounding box center [25, 347] width 9 height 5
click at [22, 178] on div at bounding box center [18, 175] width 12 height 12
click at [18, 175] on div at bounding box center [18, 175] width 6 height 6
click at [24, 273] on div "Pen" at bounding box center [25, 347] width 9 height 5
click at [23, 273] on div "Pen" at bounding box center [25, 347] width 9 height 5
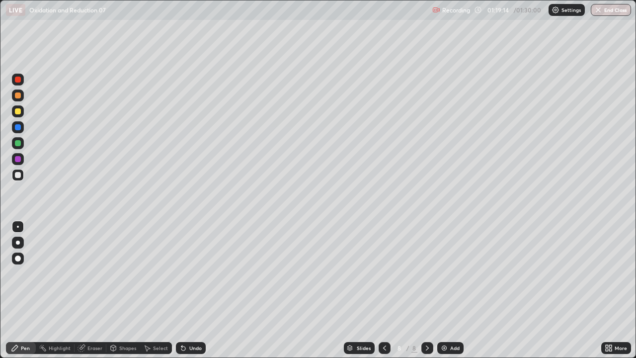
click at [19, 177] on div at bounding box center [18, 175] width 6 height 6
click at [18, 175] on div at bounding box center [18, 175] width 6 height 6
click at [19, 177] on div at bounding box center [18, 175] width 6 height 6
click at [17, 144] on div at bounding box center [18, 143] width 6 height 6
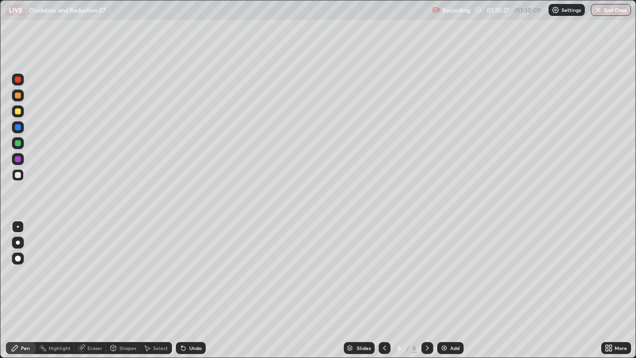
click at [18, 143] on div at bounding box center [18, 143] width 6 height 6
click at [16, 177] on div at bounding box center [18, 175] width 6 height 6
click at [18, 178] on div at bounding box center [18, 175] width 12 height 12
click at [20, 273] on div "Pen" at bounding box center [21, 348] width 30 height 12
click at [151, 273] on div "Select" at bounding box center [156, 348] width 32 height 12
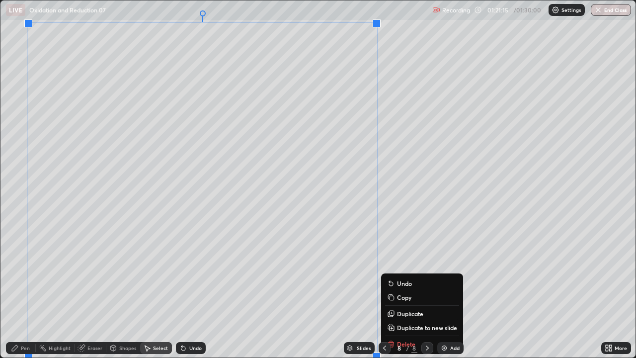
click at [408, 273] on p "Duplicate to new slide" at bounding box center [427, 327] width 60 height 8
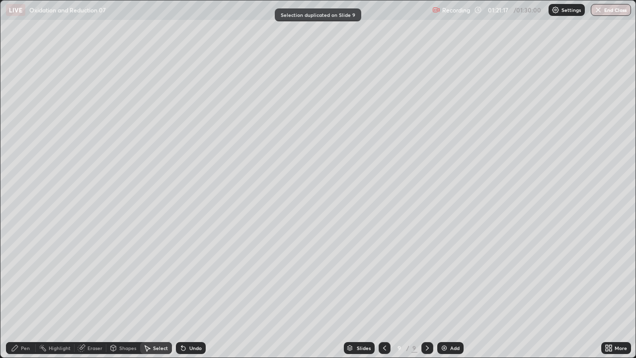
click at [27, 273] on div "Pen" at bounding box center [25, 347] width 9 height 5
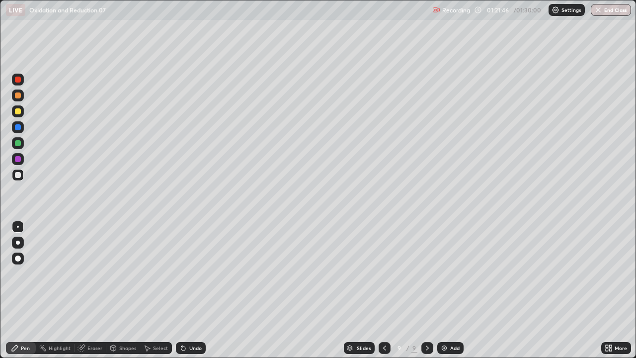
click at [198, 273] on div "Undo" at bounding box center [195, 347] width 12 height 5
click at [194, 273] on div "Undo" at bounding box center [191, 348] width 30 height 12
click at [98, 273] on div "Eraser" at bounding box center [94, 347] width 15 height 5
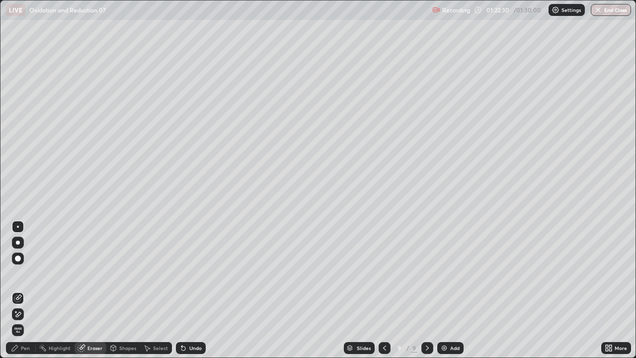
click at [25, 273] on div "Pen" at bounding box center [21, 348] width 30 height 12
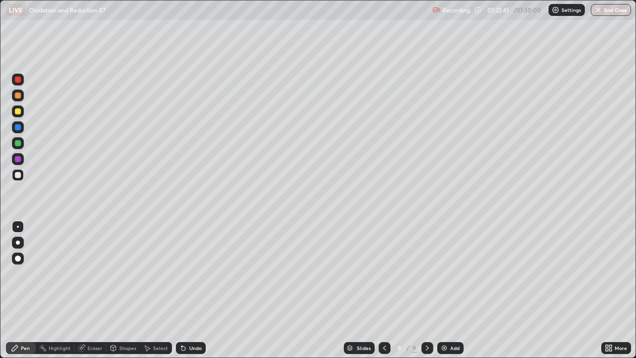
click at [94, 273] on div "Eraser" at bounding box center [94, 347] width 15 height 5
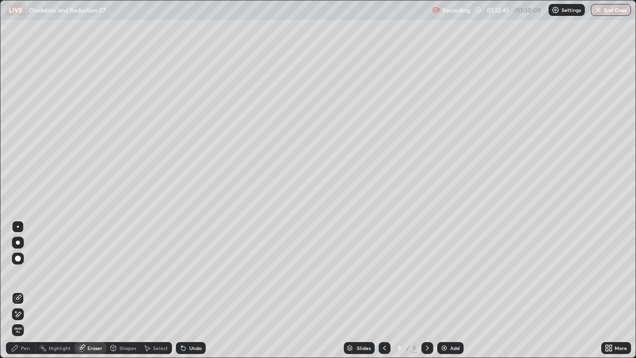
click at [29, 273] on div "Pen" at bounding box center [25, 347] width 9 height 5
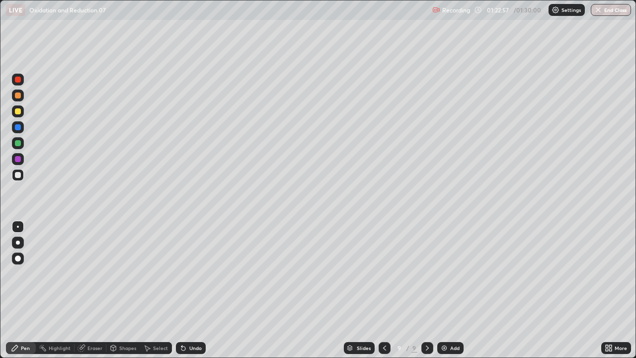
click at [94, 273] on div "Eraser" at bounding box center [90, 348] width 32 height 12
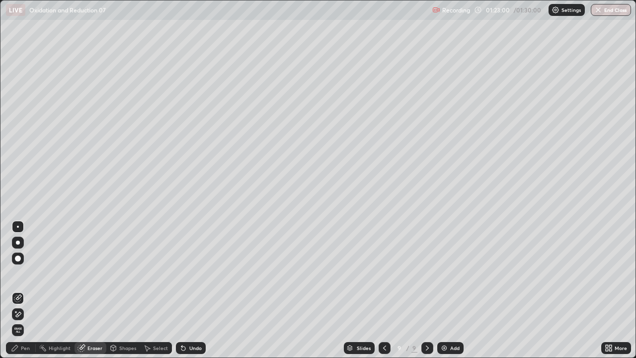
click at [27, 273] on div "Pen" at bounding box center [21, 348] width 30 height 12
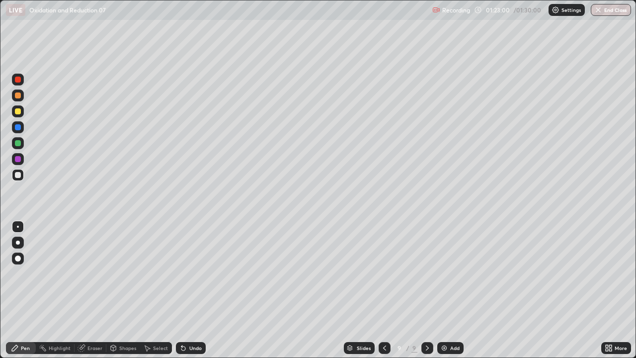
click at [40, 273] on circle at bounding box center [40, 347] width 1 height 1
click at [26, 273] on div "Pen" at bounding box center [25, 347] width 9 height 5
click at [442, 273] on img at bounding box center [444, 348] width 8 height 8
click at [378, 273] on div at bounding box center [384, 348] width 12 height 12
click at [383, 273] on icon at bounding box center [384, 348] width 8 height 8
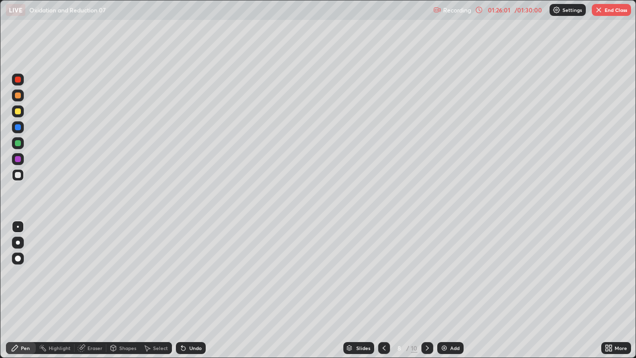
click at [384, 273] on icon at bounding box center [384, 348] width 8 height 8
click at [383, 273] on icon at bounding box center [384, 348] width 8 height 8
click at [379, 273] on div at bounding box center [384, 348] width 12 height 12
click at [426, 273] on icon at bounding box center [427, 348] width 8 height 8
click at [425, 273] on icon at bounding box center [427, 348] width 8 height 8
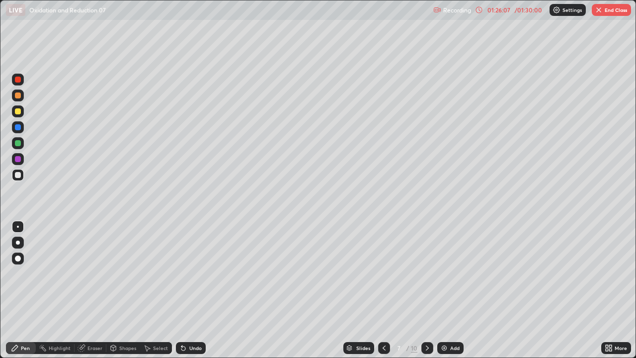
click at [425, 273] on icon at bounding box center [427, 348] width 8 height 8
click at [424, 273] on div at bounding box center [427, 348] width 12 height 12
click at [426, 273] on icon at bounding box center [427, 348] width 8 height 8
click at [430, 273] on icon at bounding box center [427, 348] width 8 height 8
click at [426, 273] on icon at bounding box center [427, 348] width 8 height 8
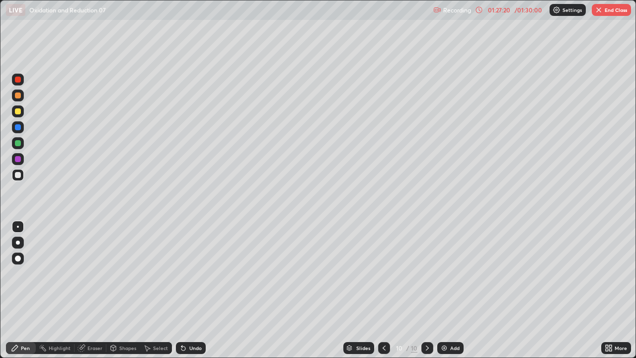
click at [388, 273] on div at bounding box center [384, 348] width 12 height 12
click at [383, 273] on icon at bounding box center [384, 348] width 8 height 8
click at [426, 273] on icon at bounding box center [427, 348] width 8 height 8
click at [384, 273] on icon at bounding box center [384, 348] width 8 height 8
click at [382, 273] on icon at bounding box center [384, 348] width 8 height 8
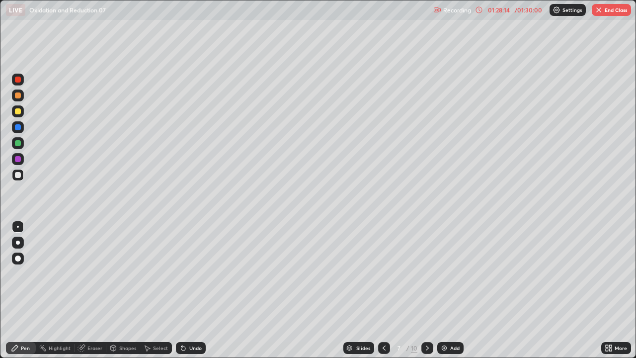
click at [386, 273] on div at bounding box center [384, 348] width 12 height 12
click at [388, 273] on div at bounding box center [384, 348] width 12 height 12
click at [383, 273] on icon at bounding box center [384, 348] width 8 height 8
click at [428, 273] on div at bounding box center [427, 348] width 12 height 12
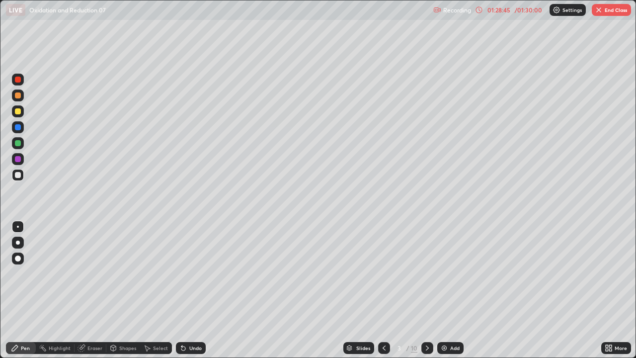
click at [427, 273] on icon at bounding box center [427, 348] width 8 height 8
click at [428, 273] on icon at bounding box center [427, 348] width 8 height 8
click at [427, 273] on icon at bounding box center [427, 348] width 8 height 8
click at [426, 273] on icon at bounding box center [427, 348] width 8 height 8
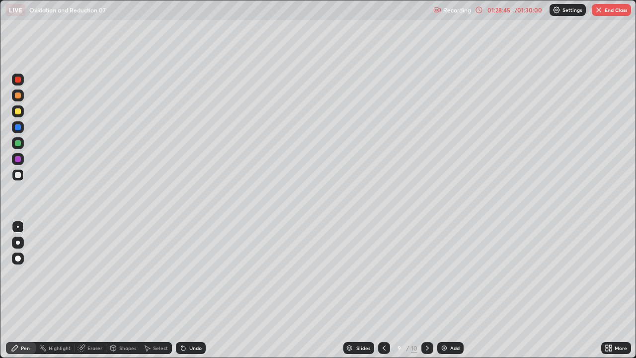
click at [427, 273] on icon at bounding box center [427, 348] width 8 height 8
click at [428, 273] on div at bounding box center [427, 348] width 12 height 12
click at [427, 273] on icon at bounding box center [427, 348] width 8 height 8
click at [384, 273] on icon at bounding box center [383, 347] width 3 height 5
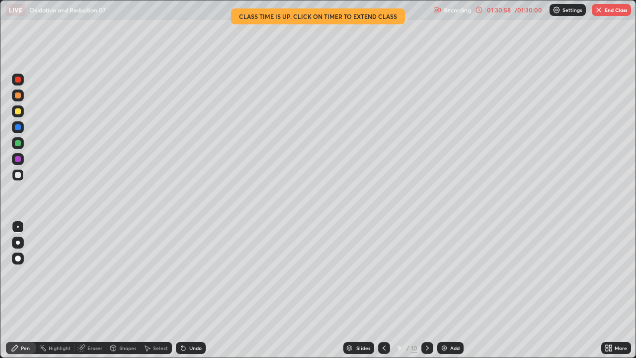
click at [599, 14] on button "End Class" at bounding box center [610, 10] width 39 height 12
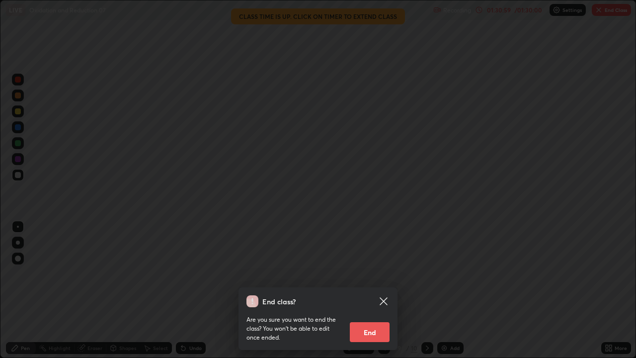
click at [375, 273] on button "End" at bounding box center [370, 332] width 40 height 20
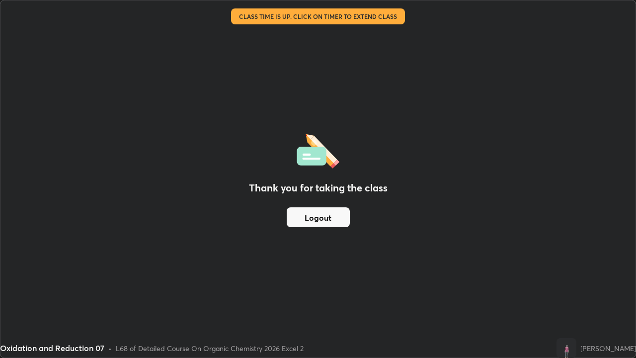
click at [316, 216] on button "Logout" at bounding box center [318, 217] width 63 height 20
click at [317, 216] on button "Logout" at bounding box center [318, 217] width 63 height 20
click at [319, 219] on button "Logout" at bounding box center [318, 217] width 63 height 20
click at [315, 217] on button "Logout" at bounding box center [318, 217] width 63 height 20
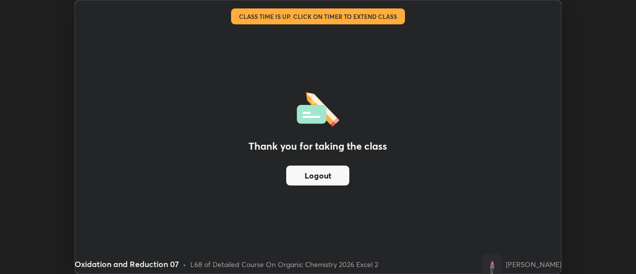
scroll to position [49381, 49019]
